Goal: Information Seeking & Learning: Learn about a topic

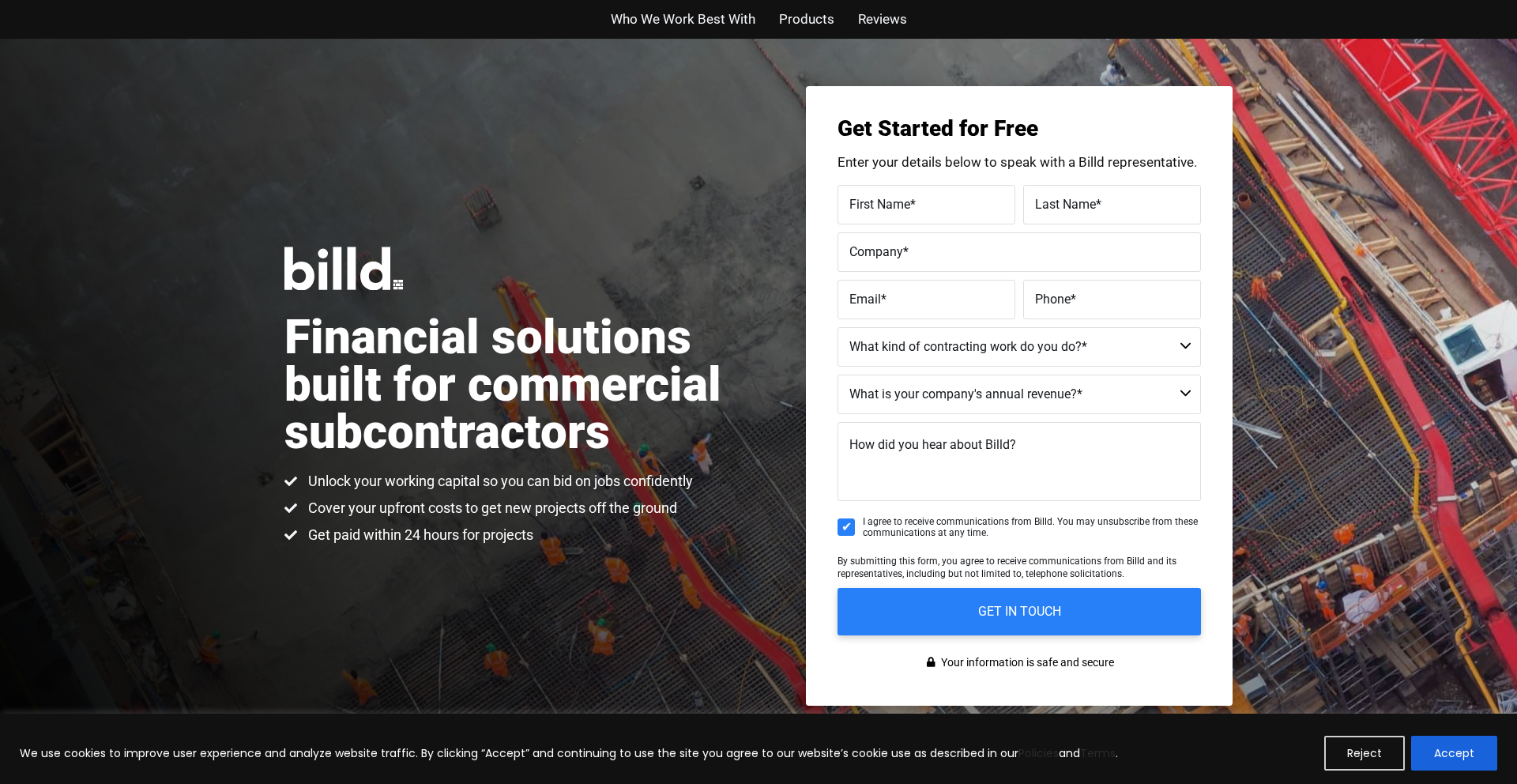
click at [811, 24] on span "Products" at bounding box center [807, 19] width 55 height 23
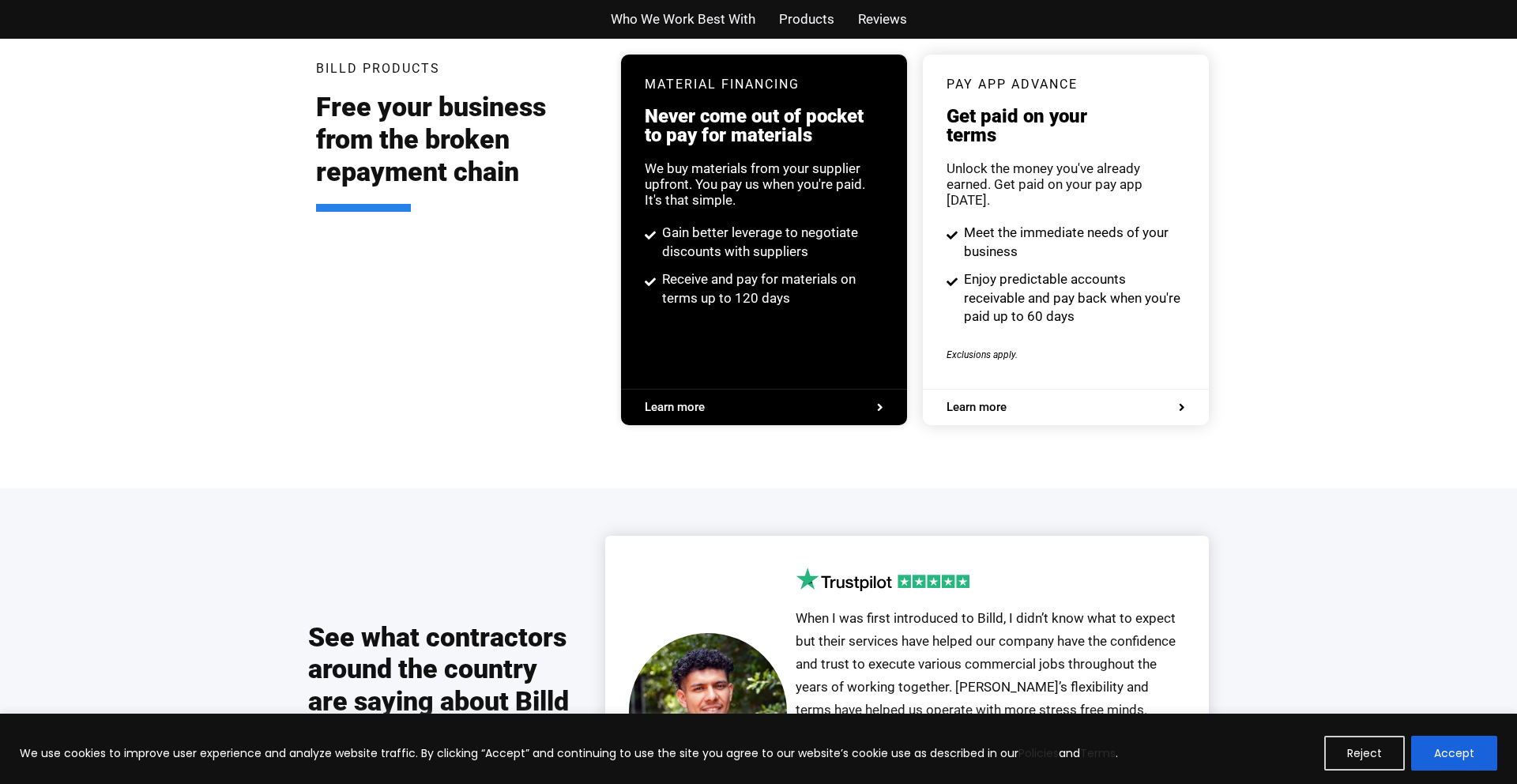
scroll to position [3044, 0]
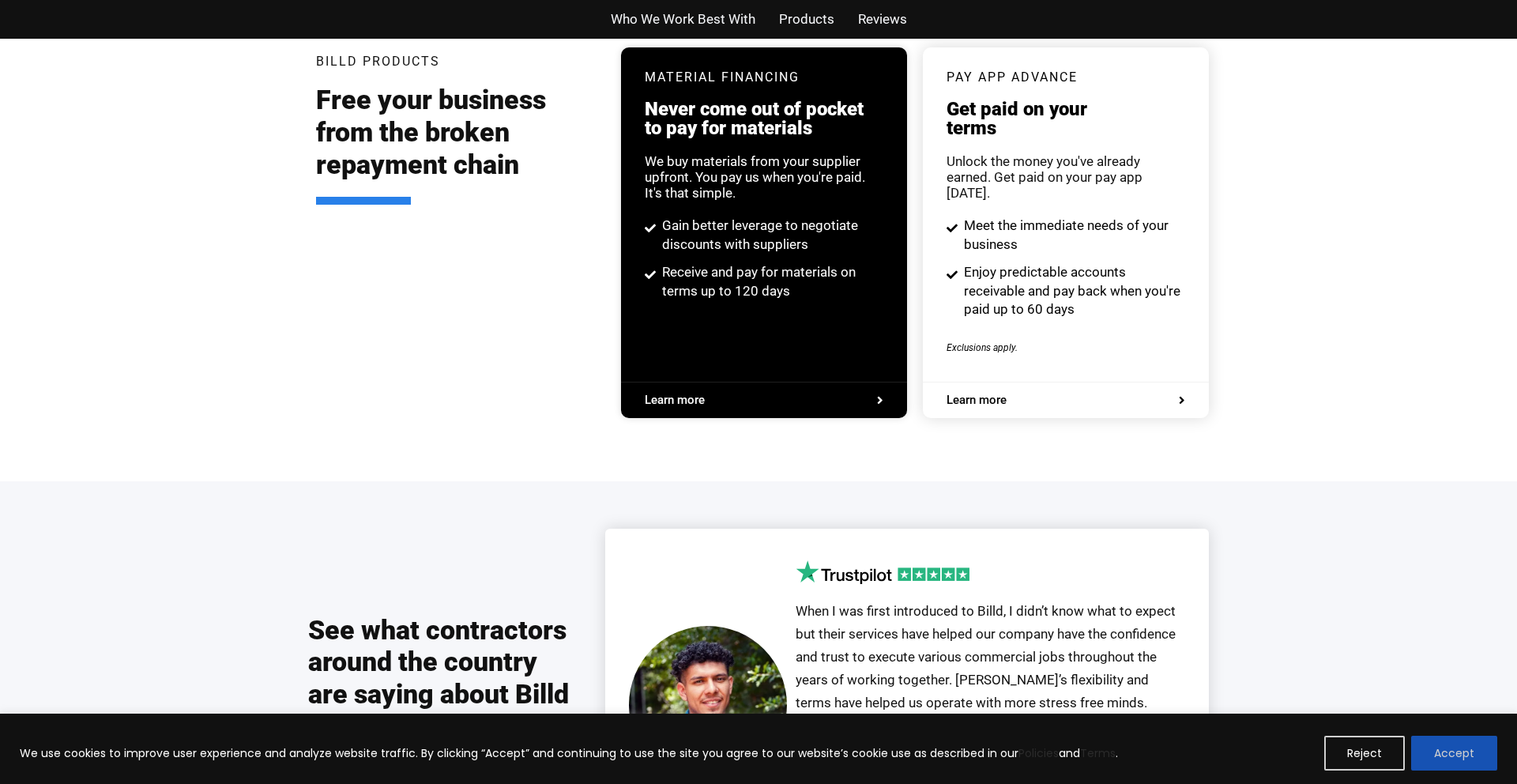
click at [1465, 757] on button "Accept" at bounding box center [1455, 752] width 86 height 35
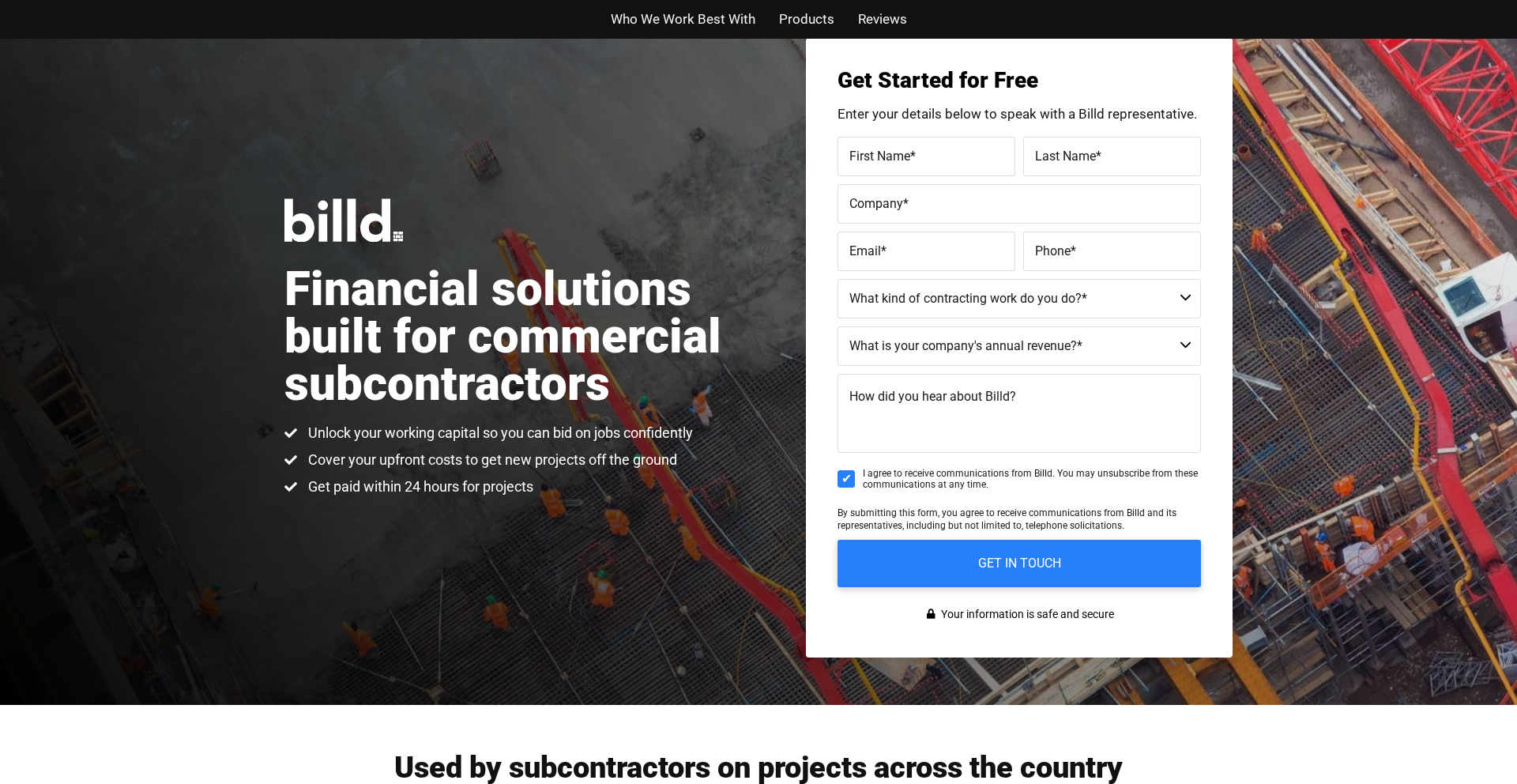
scroll to position [0, 0]
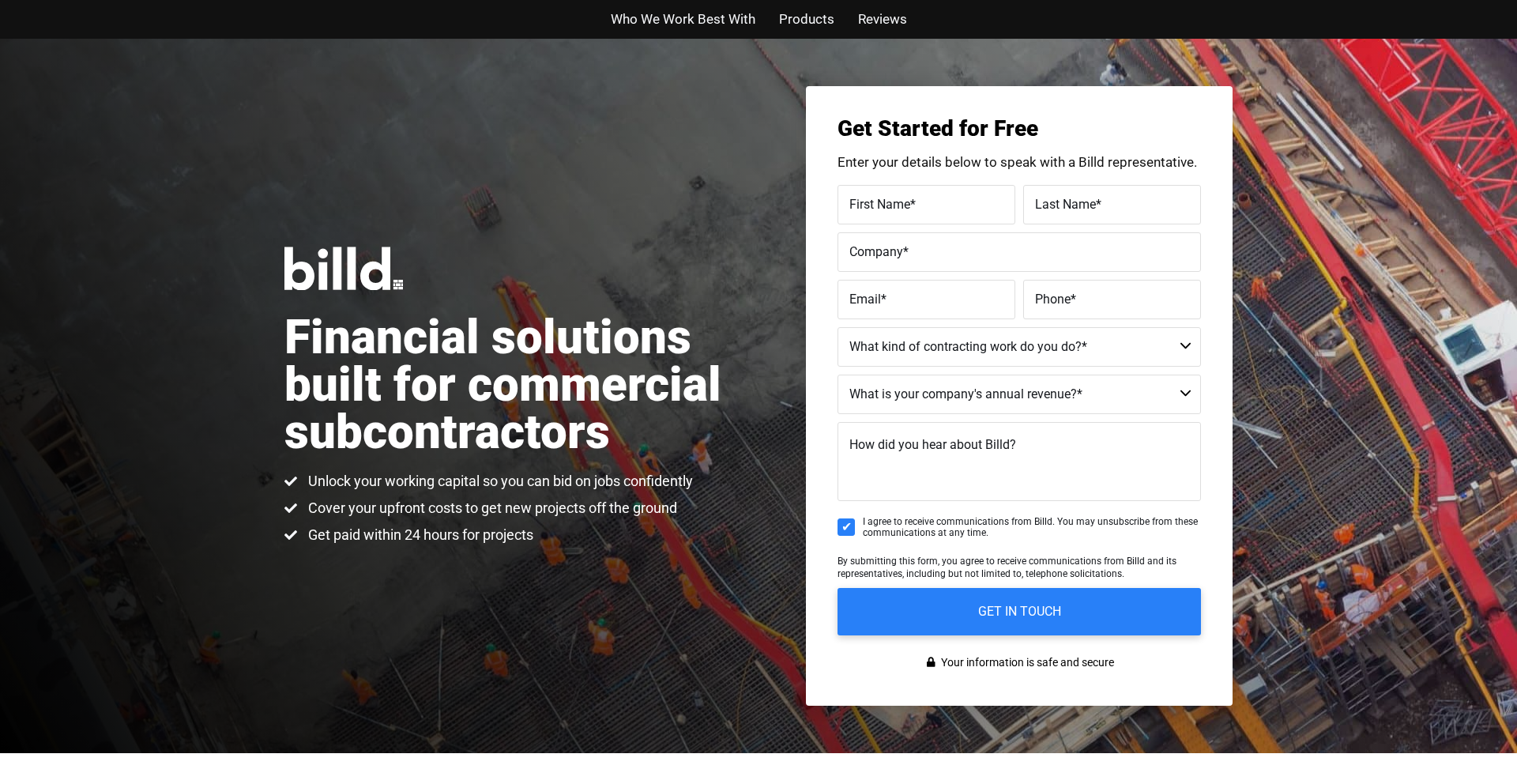
click at [664, 11] on span "Who We Work Best With" at bounding box center [683, 19] width 144 height 23
click at [324, 268] on img at bounding box center [344, 268] width 118 height 44
